Goal: Task Accomplishment & Management: Manage account settings

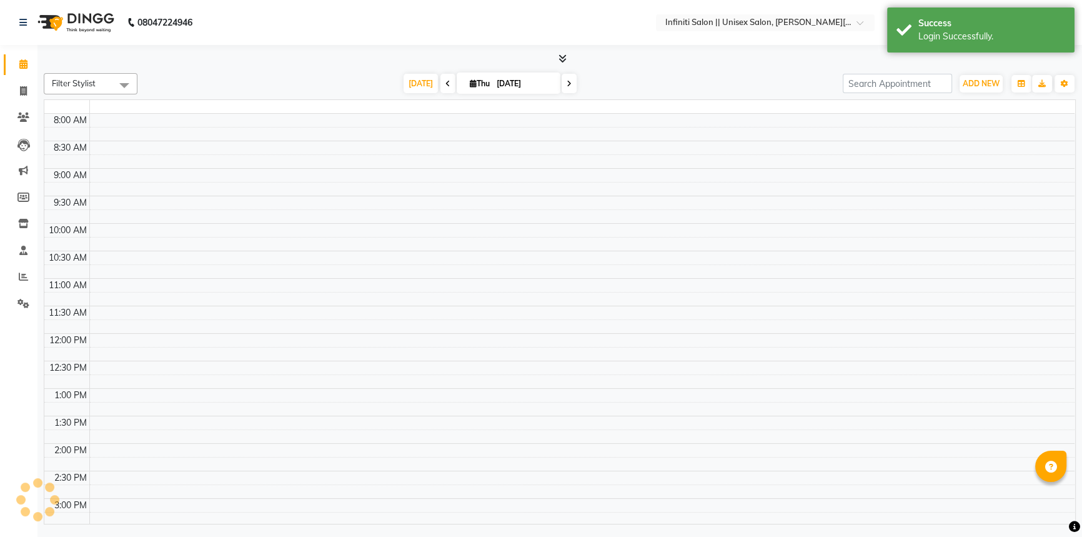
select select "en"
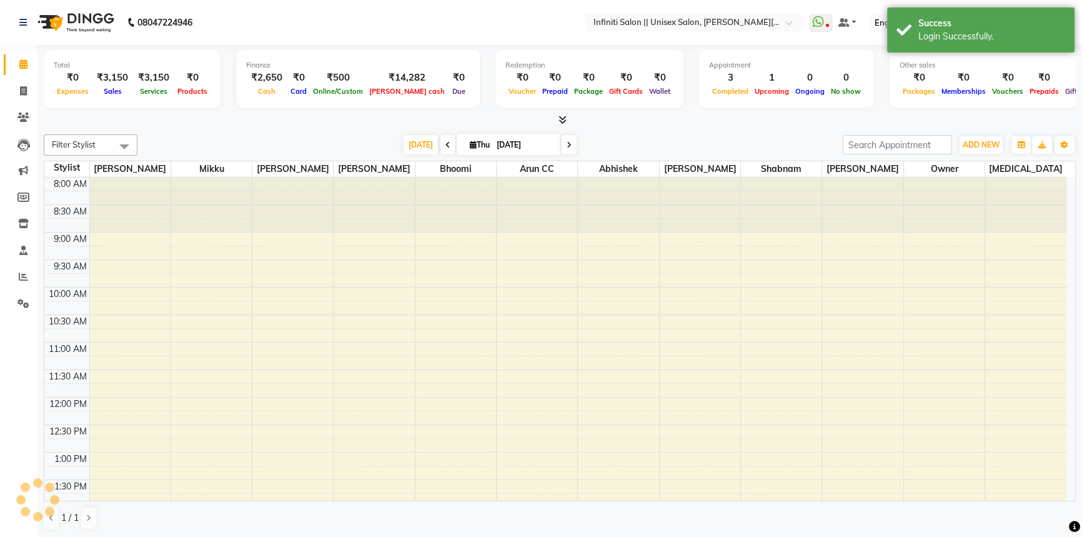
scroll to position [364, 0]
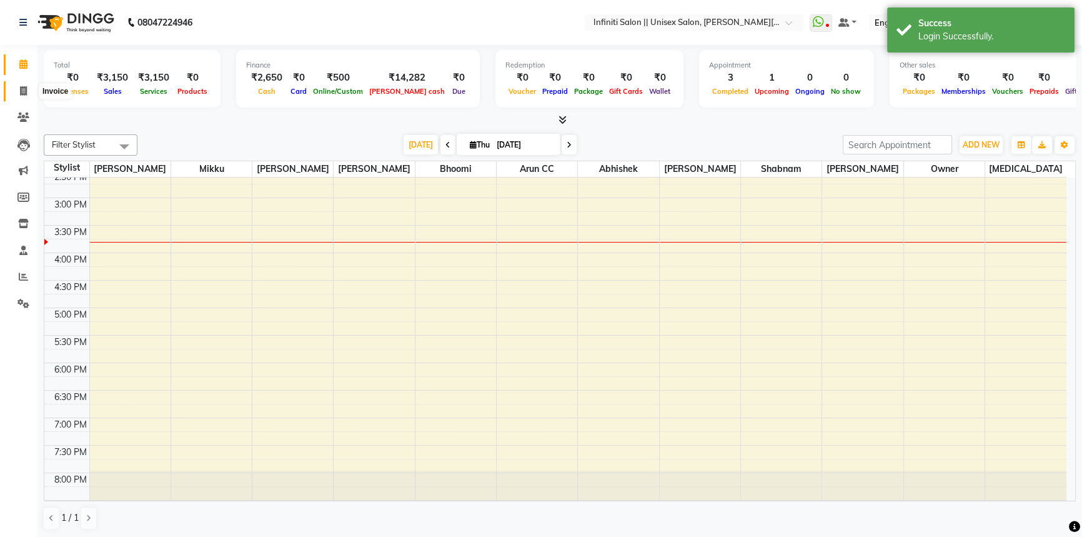
click at [13, 87] on span at bounding box center [23, 91] width 22 height 14
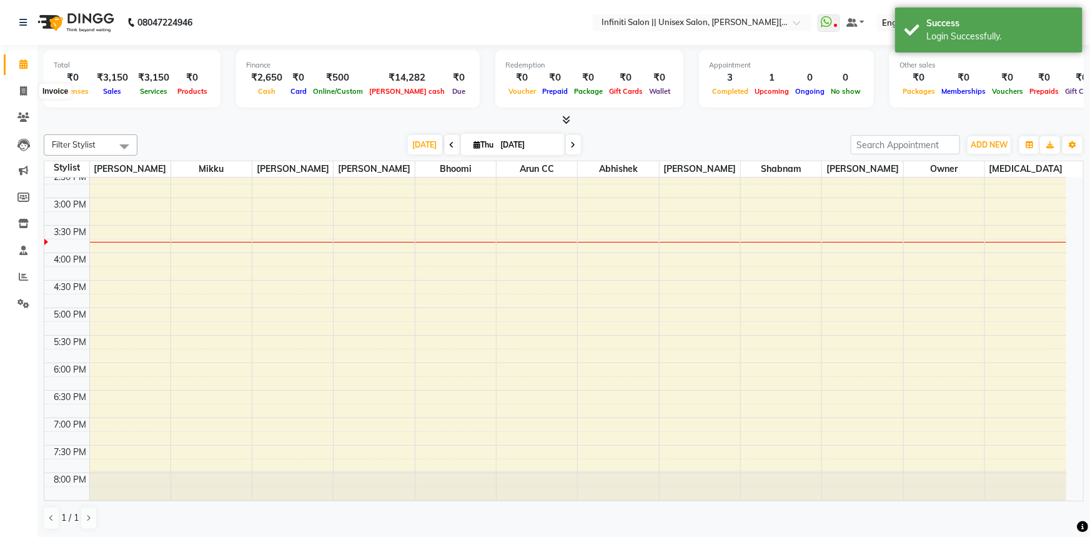
select select "service"
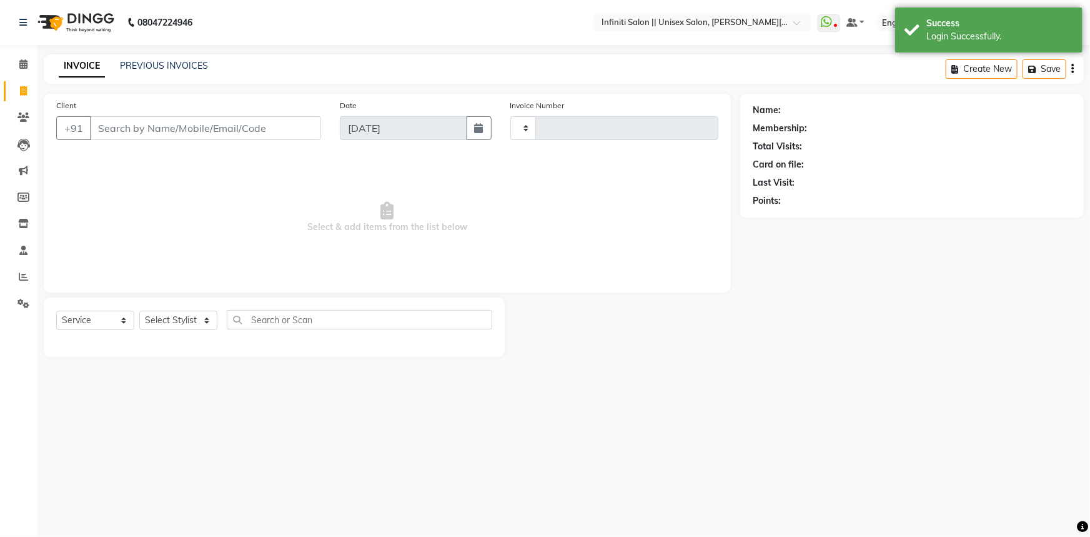
type input "0919"
select select "8233"
click at [198, 64] on link "PREVIOUS INVOICES" at bounding box center [164, 65] width 88 height 11
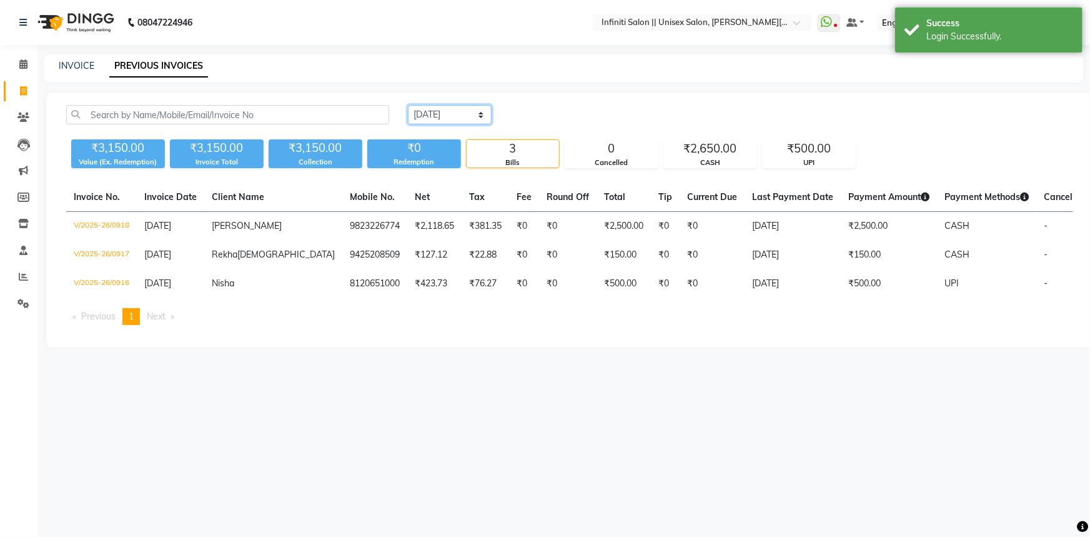
click at [444, 117] on select "[DATE] [DATE] Custom Range" at bounding box center [450, 114] width 84 height 19
select select "[DATE]"
click at [408, 105] on select "[DATE] [DATE] Custom Range" at bounding box center [450, 114] width 84 height 19
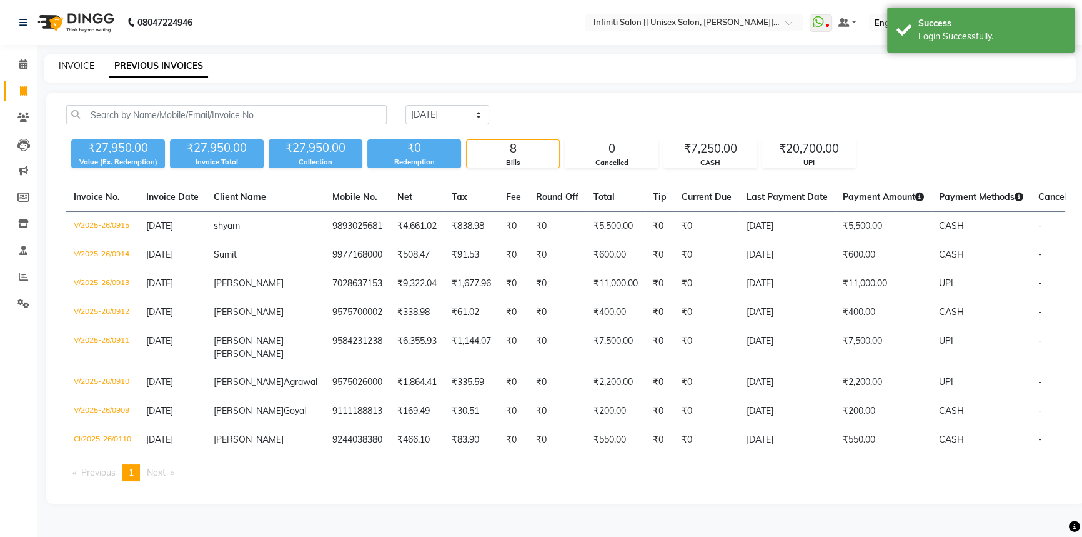
click at [77, 61] on link "INVOICE" at bounding box center [77, 65] width 36 height 11
select select "service"
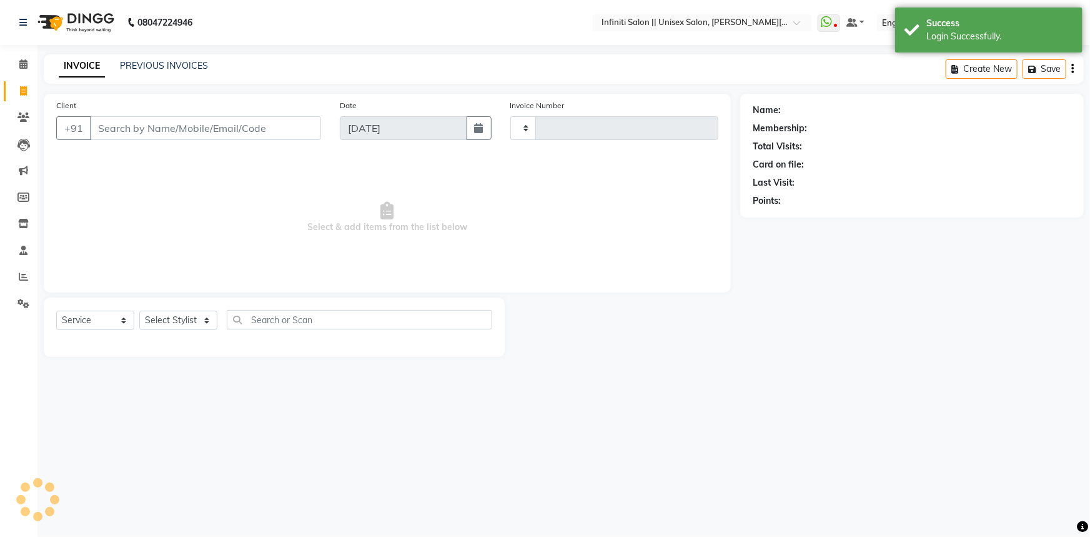
type input "0919"
select select "8233"
drag, startPoint x: 17, startPoint y: 302, endPoint x: 35, endPoint y: 289, distance: 21.9
click at [17, 302] on icon at bounding box center [23, 303] width 12 height 9
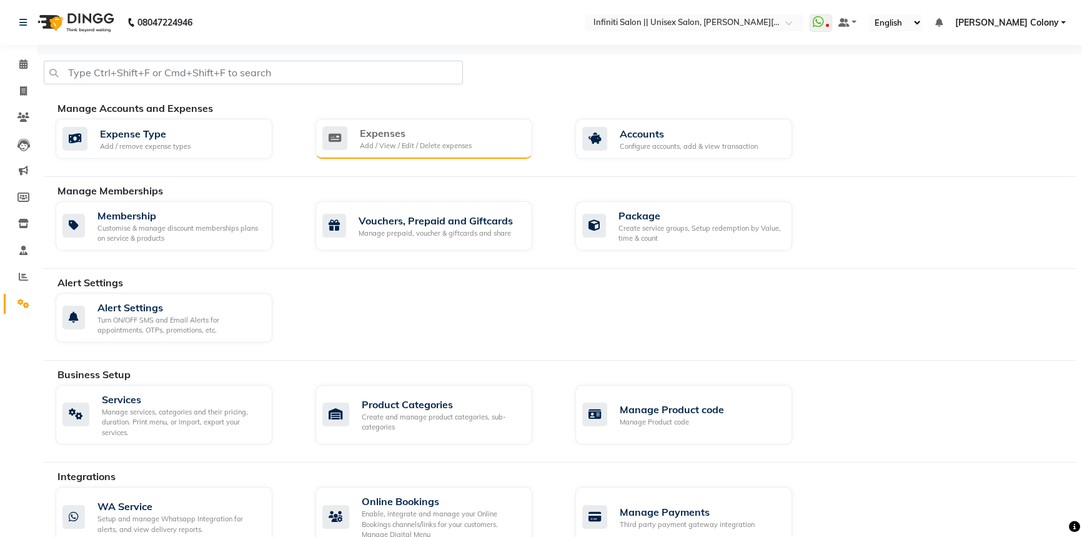
click at [402, 138] on div "Expenses" at bounding box center [416, 133] width 112 height 15
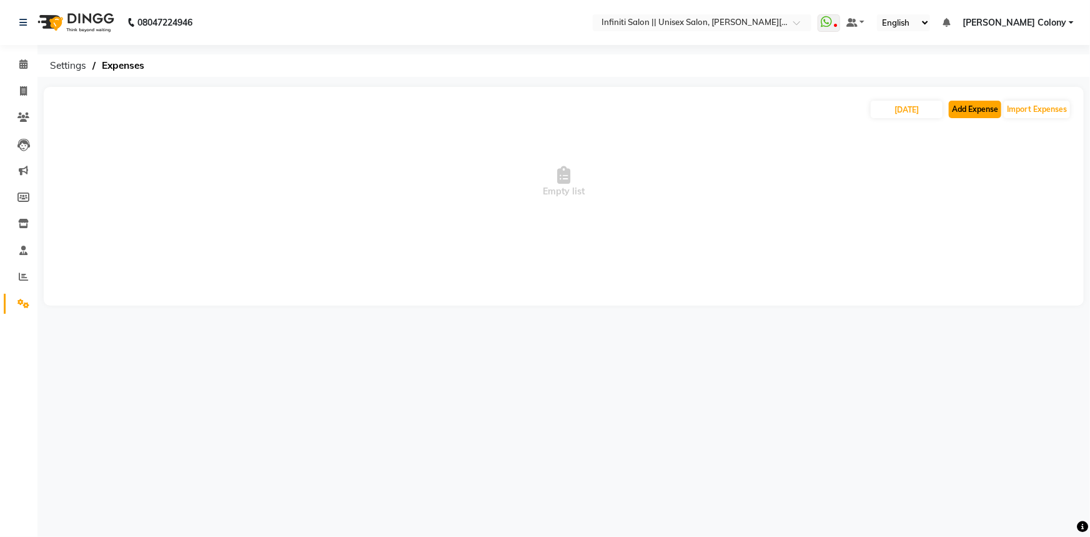
click at [967, 112] on button "Add Expense" at bounding box center [975, 109] width 52 height 17
select select "1"
select select "7361"
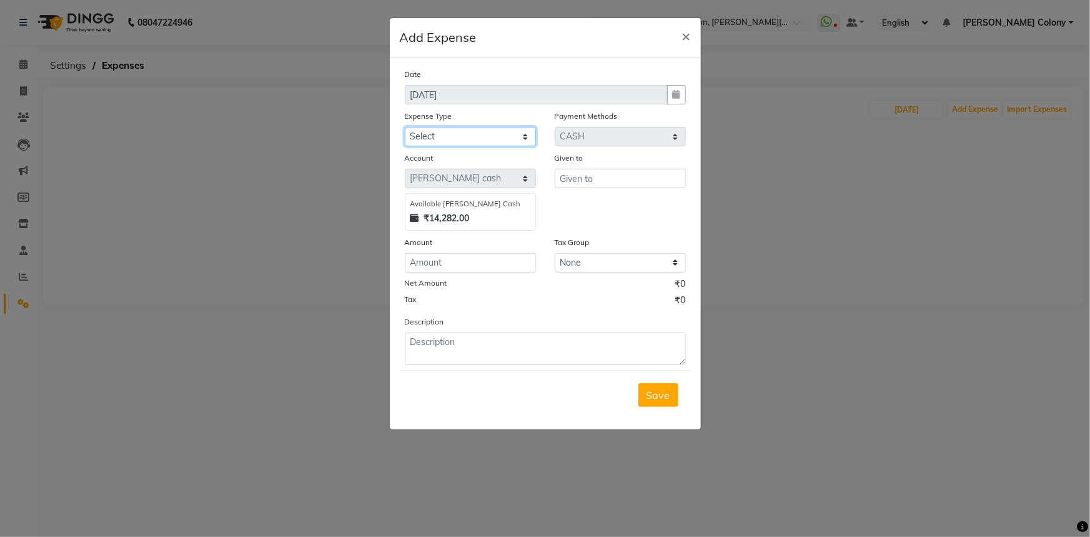
click at [487, 146] on select "Select Advance Salary Client Snacks Fuel Incentive Maintenance Miscellaneous Pa…" at bounding box center [470, 136] width 131 height 19
select select "12389"
click at [405, 127] on select "Select Advance Salary Client Snacks Fuel Incentive Maintenance Miscellaneous Pa…" at bounding box center [470, 136] width 131 height 19
click at [563, 185] on input "text" at bounding box center [620, 178] width 131 height 19
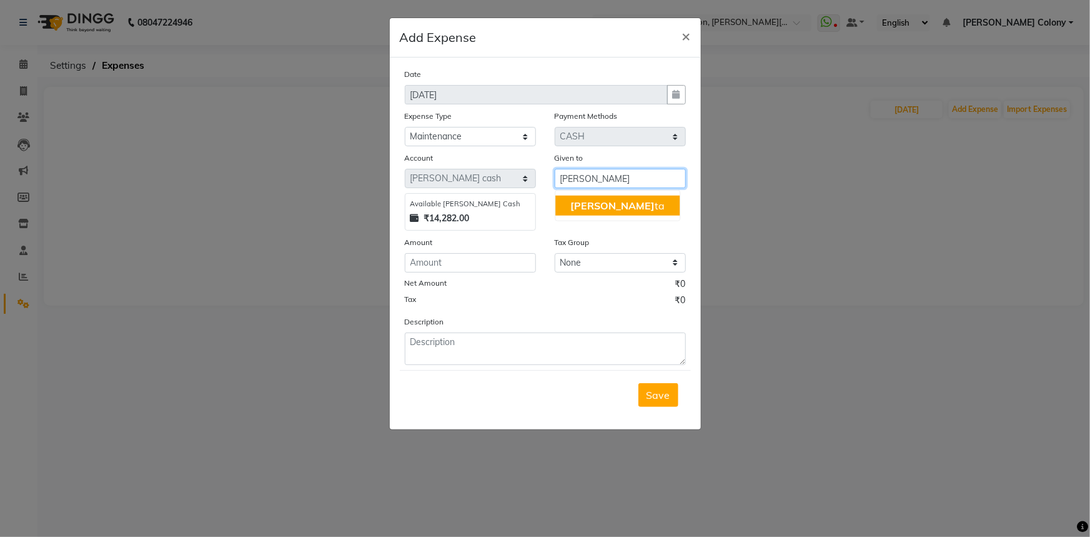
click at [581, 219] on ngb-typeahead-window "[PERSON_NAME]" at bounding box center [618, 205] width 126 height 31
click at [581, 209] on span "[PERSON_NAME]" at bounding box center [612, 205] width 84 height 12
type input "[MEDICAL_DATA]"
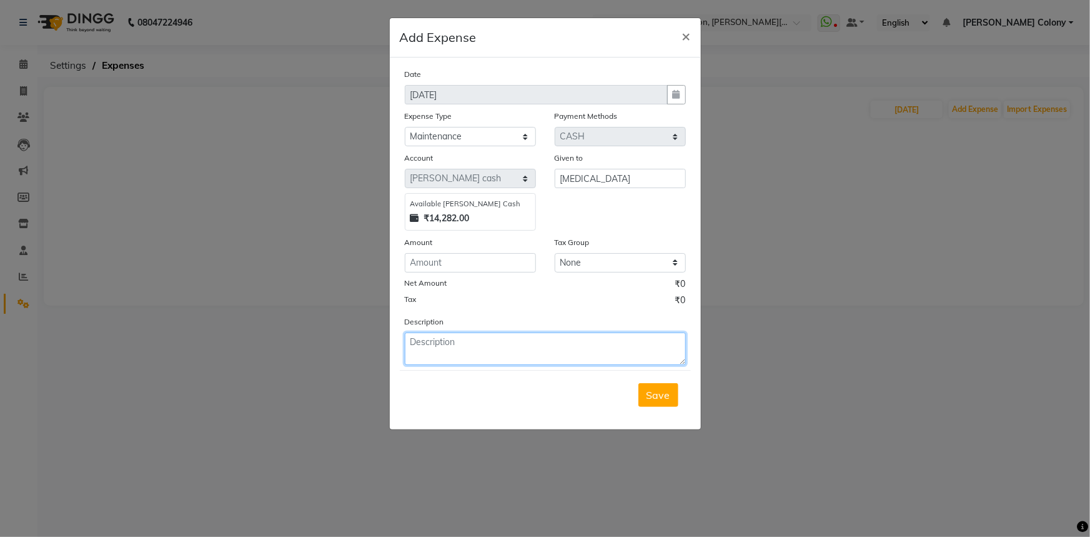
click at [490, 346] on textarea at bounding box center [545, 348] width 281 height 32
type textarea "Ac Repair [PERSON_NAME] -"
click at [450, 265] on input "number" at bounding box center [470, 262] width 131 height 19
type input "1000"
click at [655, 387] on button "Save" at bounding box center [659, 395] width 40 height 24
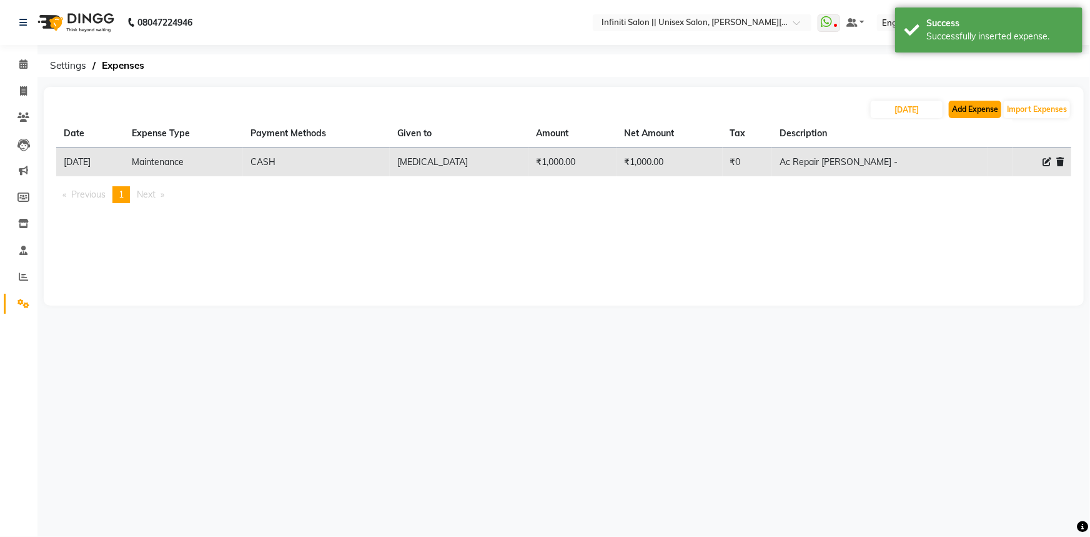
click at [975, 102] on button "Add Expense" at bounding box center [975, 109] width 52 height 17
select select "1"
select select "7361"
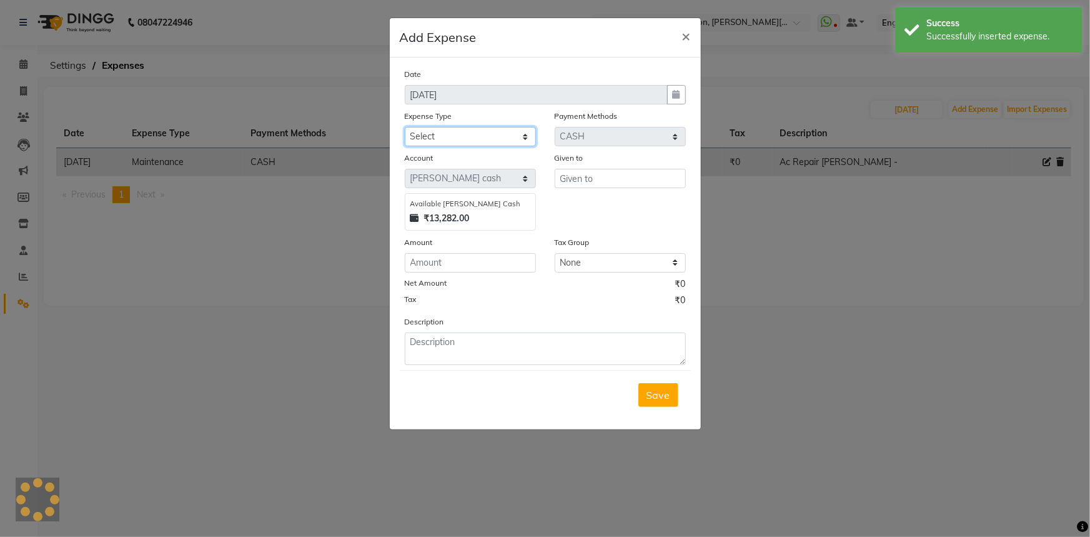
click at [488, 133] on select "Select Advance Salary Client Snacks Fuel Incentive Maintenance Miscellaneous Pa…" at bounding box center [470, 136] width 131 height 19
select select "12393"
click at [405, 127] on select "Select Advance Salary Client Snacks Fuel Incentive Maintenance Miscellaneous Pa…" at bounding box center [470, 136] width 131 height 19
click at [567, 176] on input "text" at bounding box center [620, 178] width 131 height 19
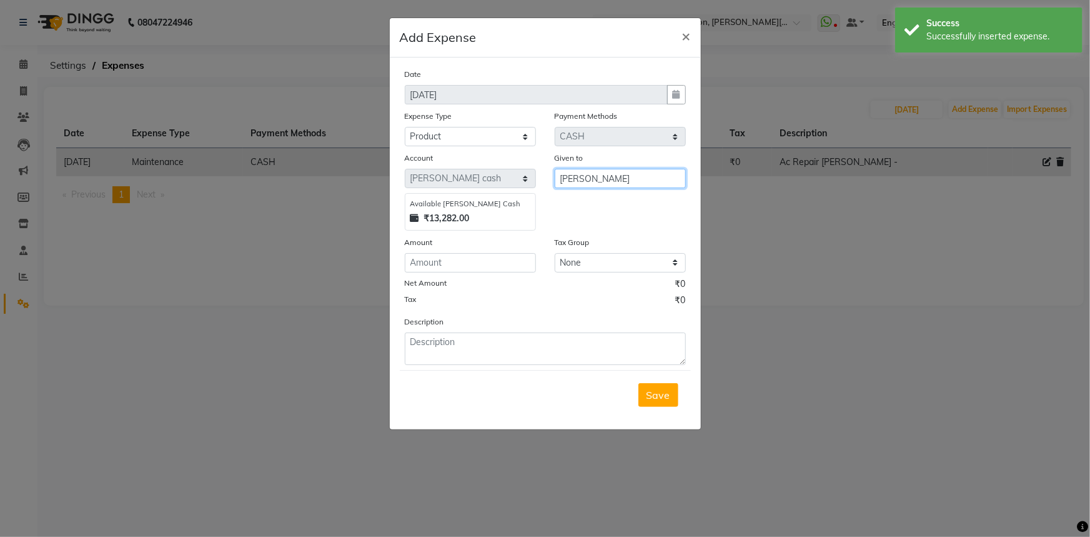
type input "[PERSON_NAME]"
click at [459, 256] on input "number" at bounding box center [470, 262] width 131 height 19
type input "560"
click at [477, 355] on textarea at bounding box center [545, 348] width 281 height 32
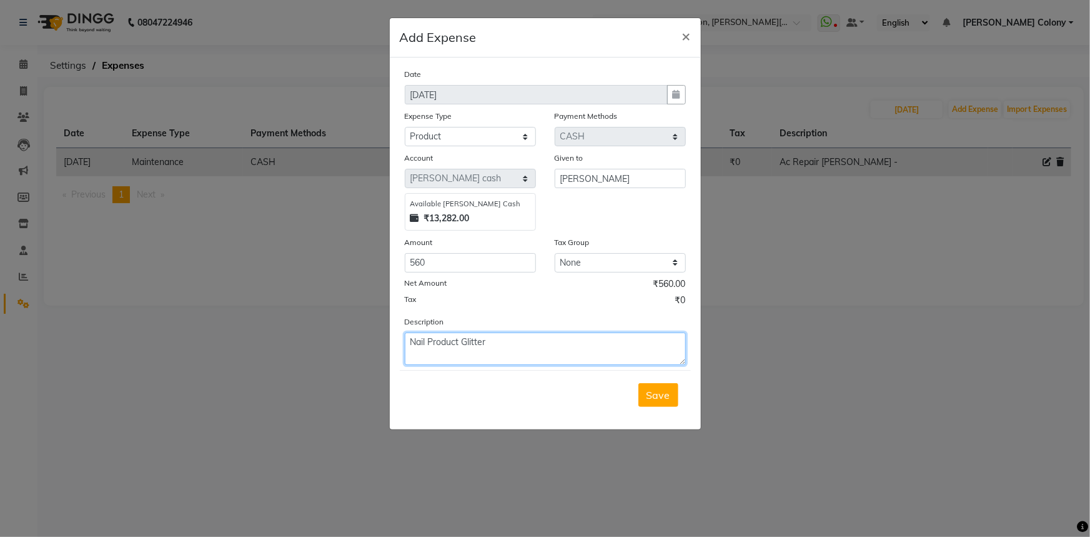
type textarea "Nail Product Glitter"
drag, startPoint x: 589, startPoint y: 181, endPoint x: 505, endPoint y: 238, distance: 100.7
click at [505, 238] on div "Date [DATE] Expense Type Select Advance Salary Client Snacks Fuel Incentive Mai…" at bounding box center [545, 215] width 281 height 297
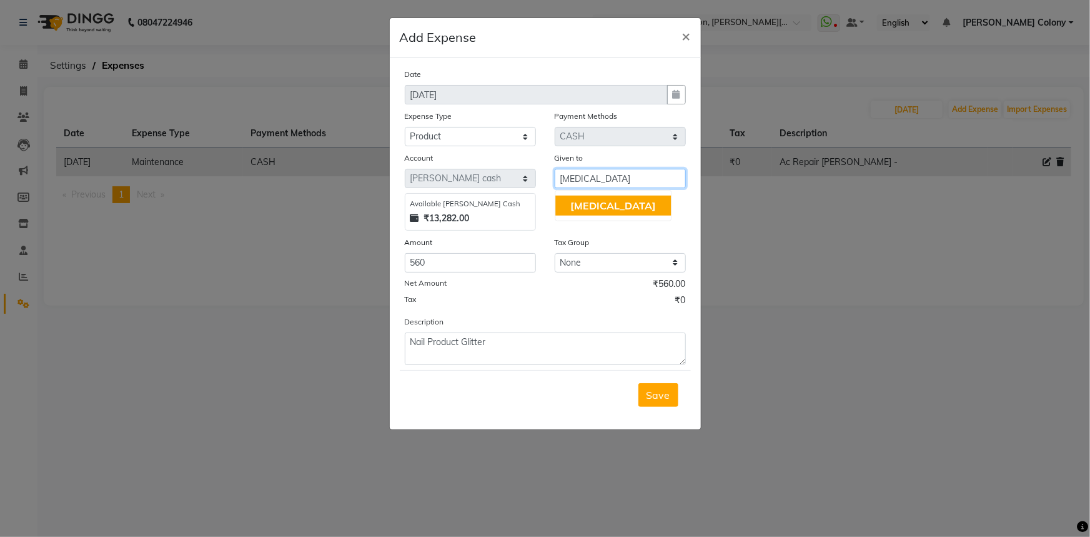
click at [597, 210] on span "[MEDICAL_DATA]" at bounding box center [613, 205] width 86 height 12
type input "[MEDICAL_DATA]"
click at [656, 400] on span "Save" at bounding box center [659, 395] width 24 height 12
